Goal: Navigation & Orientation: Find specific page/section

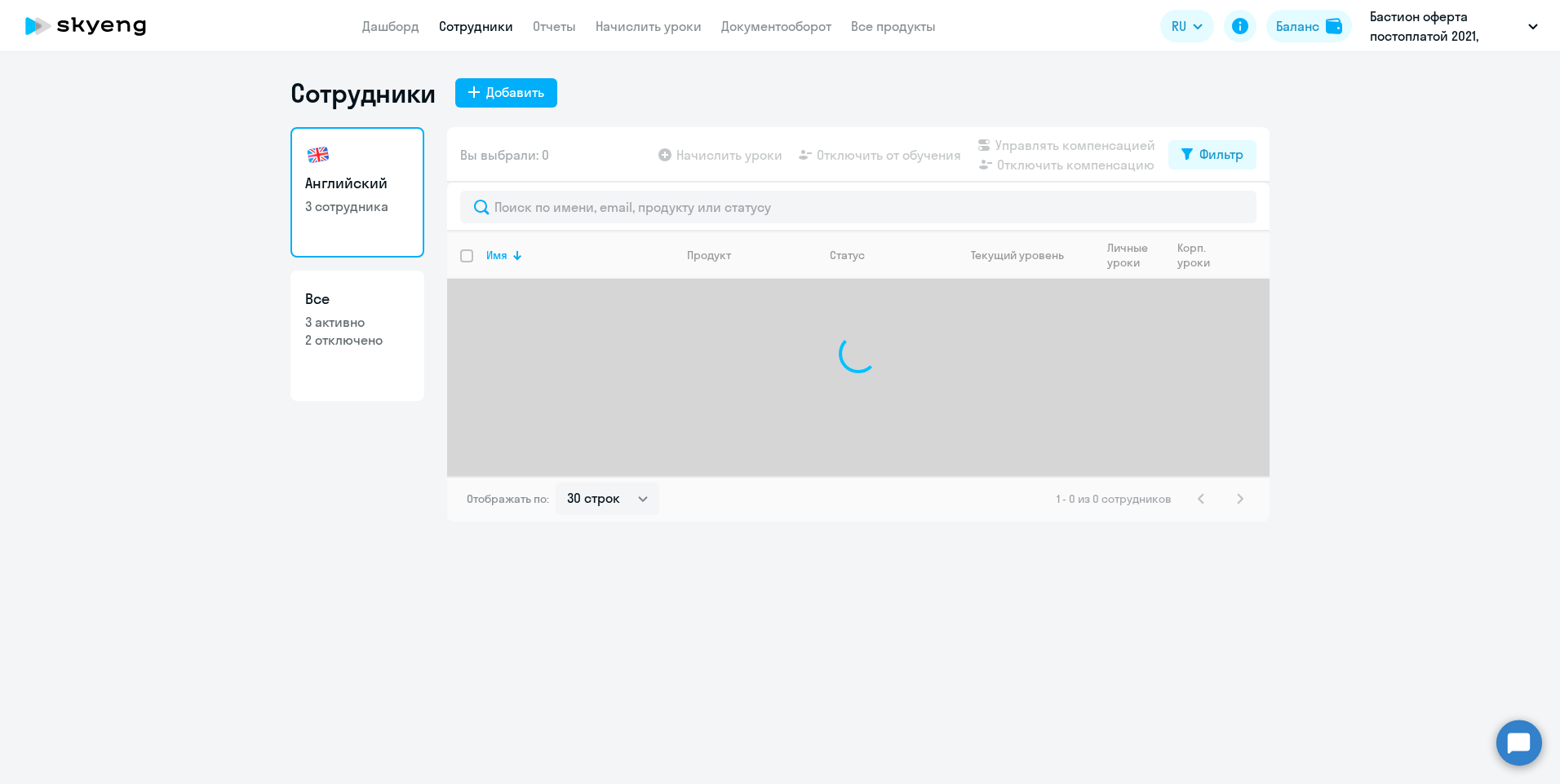
select select "30"
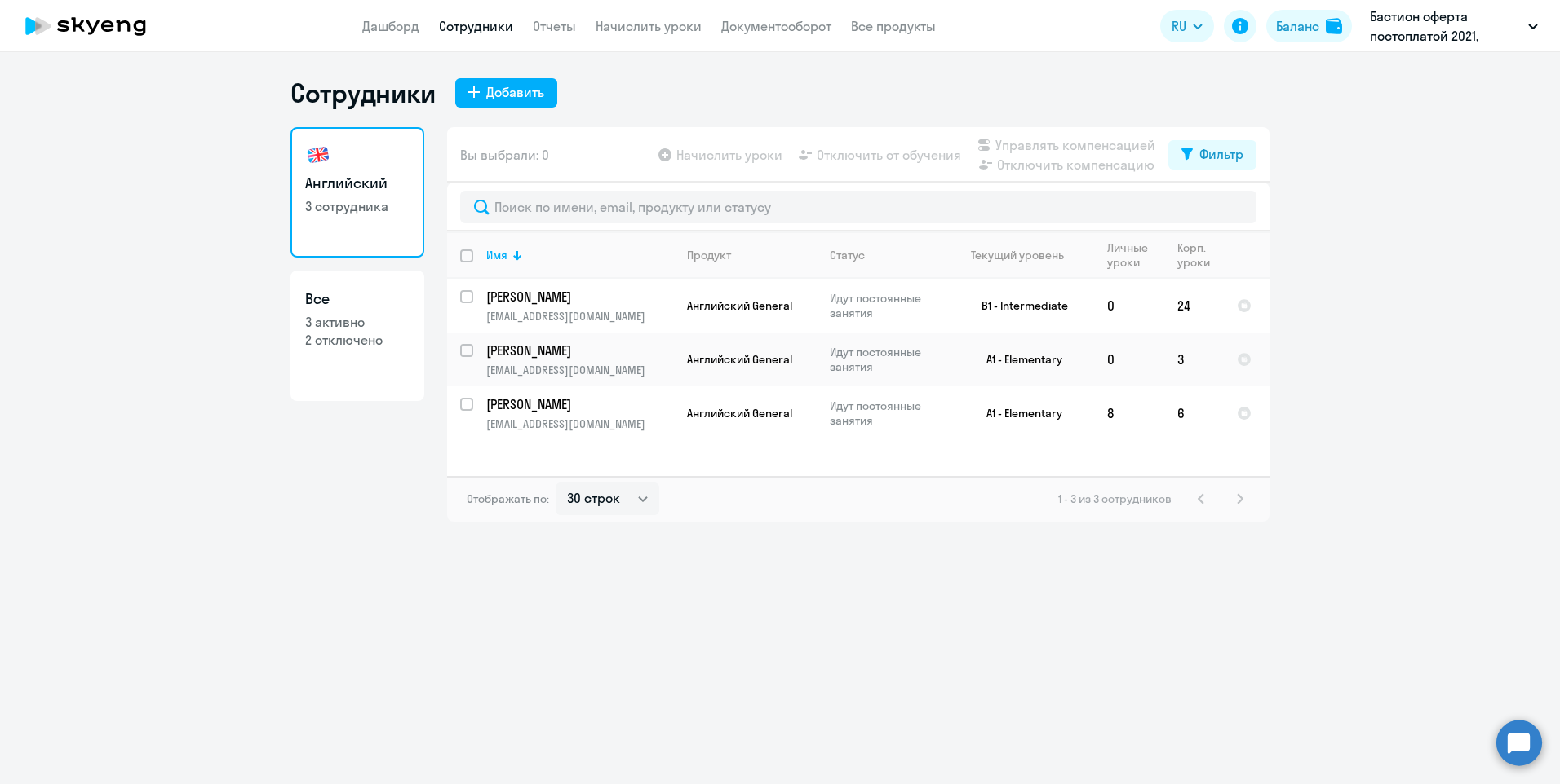
click at [380, 352] on link "Все 3 активно 2 отключено" at bounding box center [357, 336] width 134 height 130
select select "30"
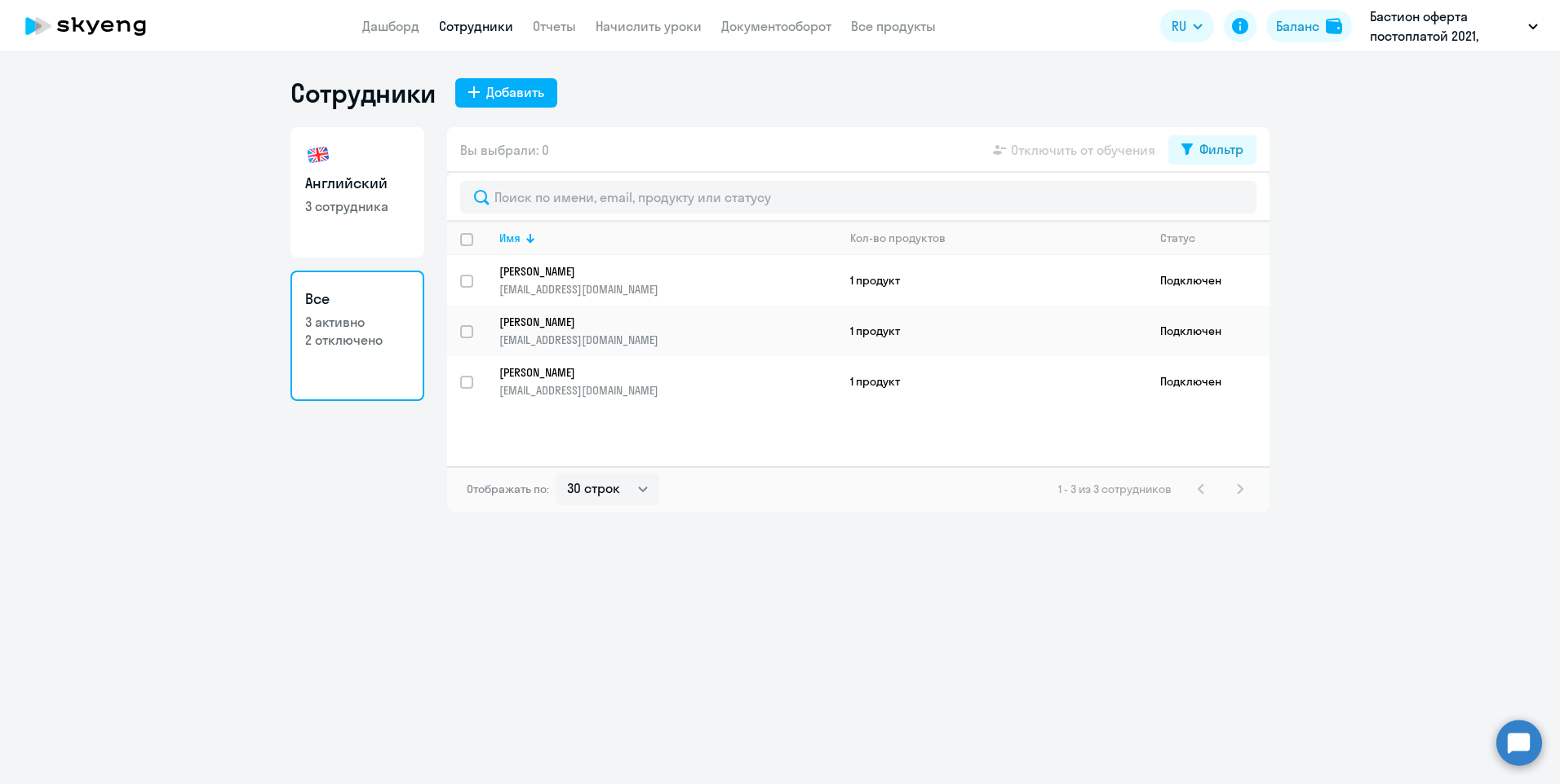
click at [356, 231] on link "Английский 3 сотрудника" at bounding box center [357, 192] width 134 height 130
select select "30"
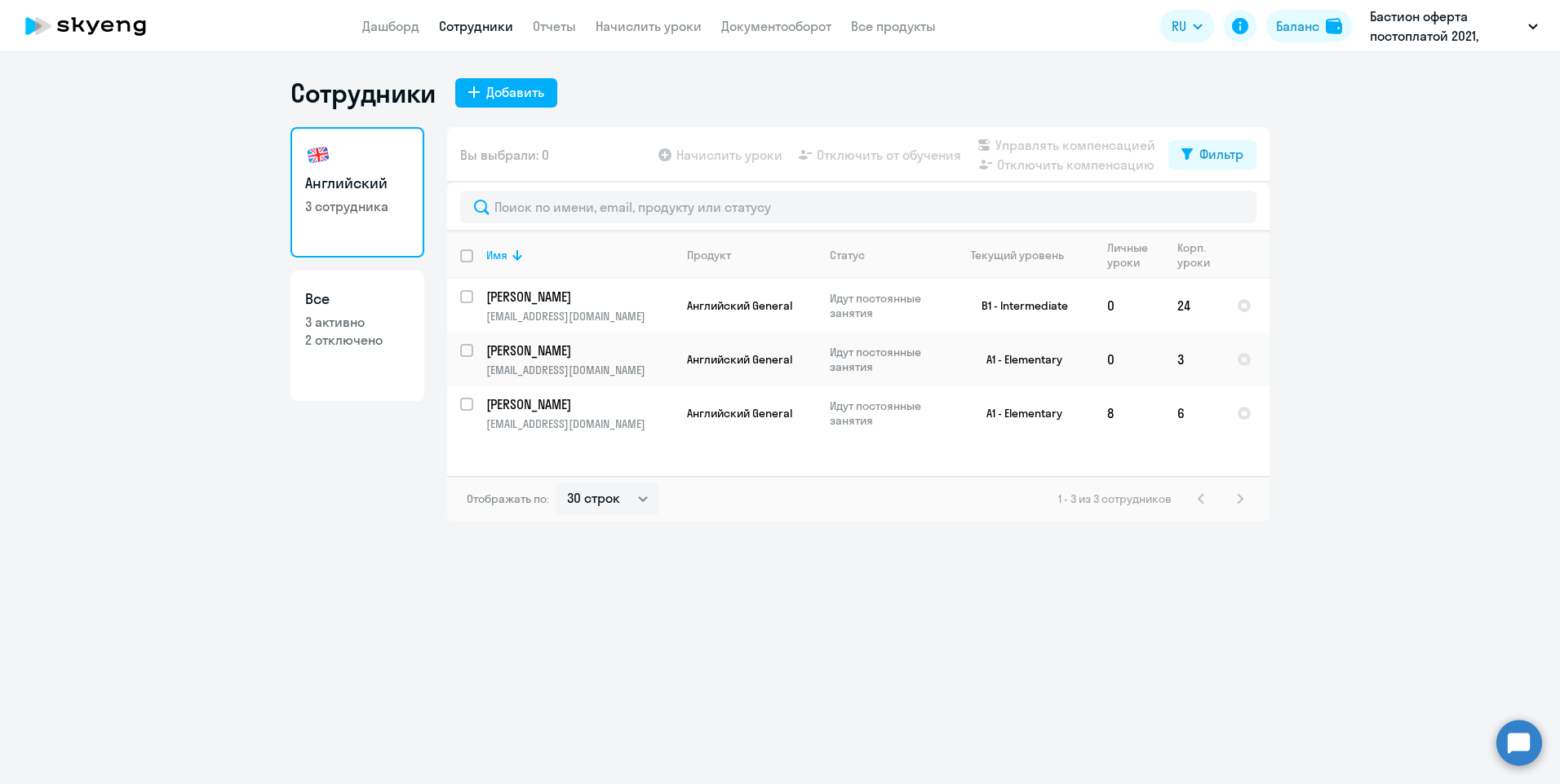
select select "30"
